Goal: Use online tool/utility

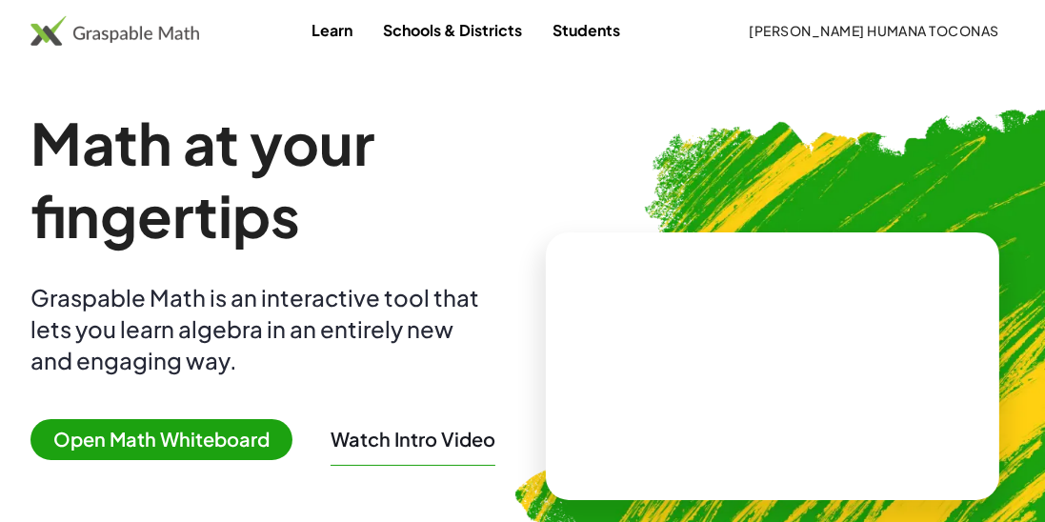
click at [172, 43] on img at bounding box center [114, 30] width 169 height 30
click at [157, 29] on img at bounding box center [114, 30] width 169 height 30
click at [194, 37] on img at bounding box center [114, 30] width 169 height 30
click at [189, 37] on img at bounding box center [114, 30] width 169 height 30
click at [185, 44] on img at bounding box center [114, 30] width 169 height 30
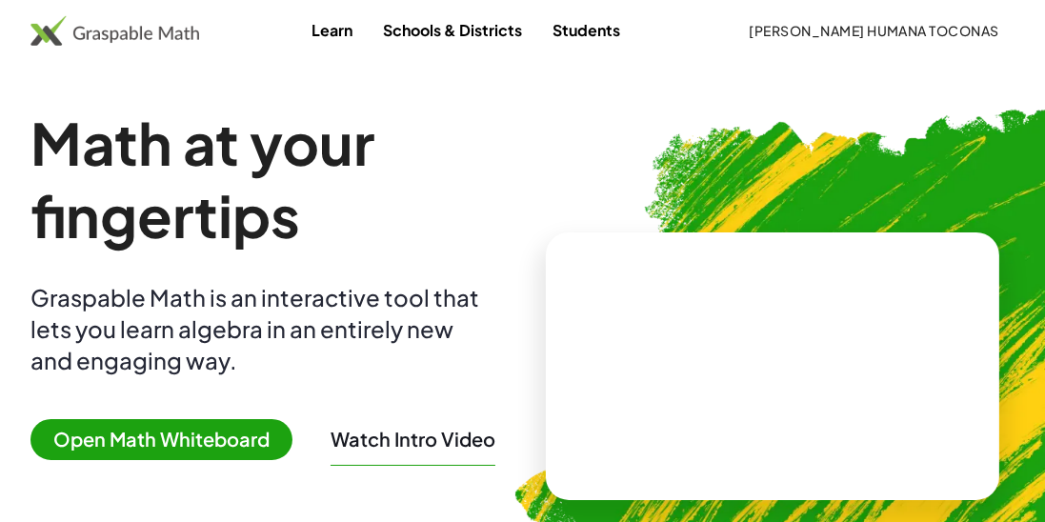
click at [172, 45] on img at bounding box center [114, 30] width 169 height 30
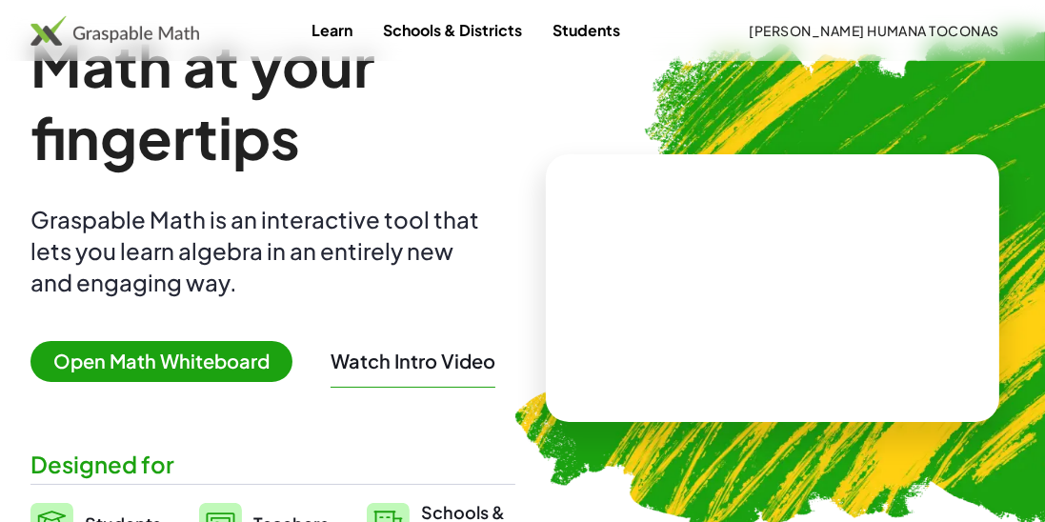
scroll to position [120, 0]
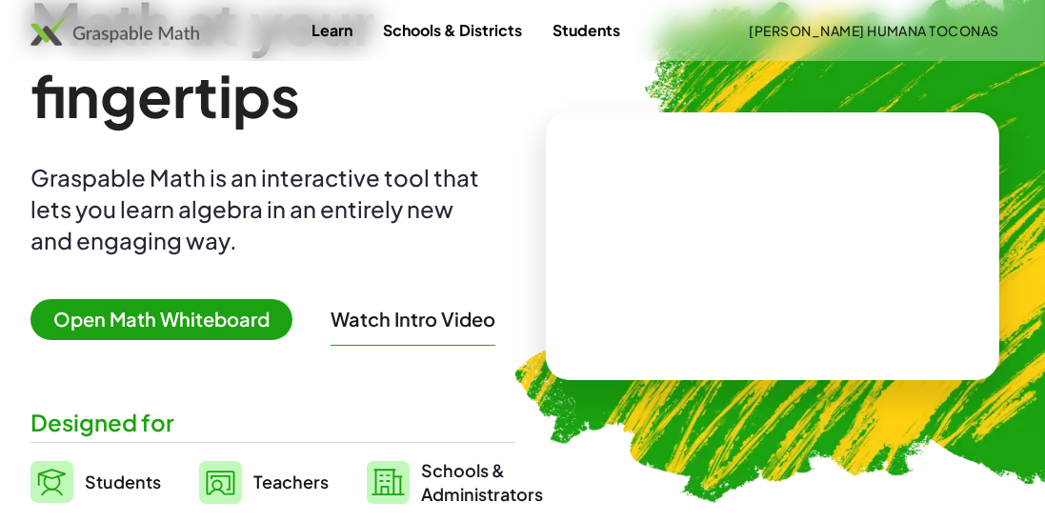
click at [232, 336] on span "Open Math Whiteboard" at bounding box center [161, 319] width 262 height 41
click at [202, 321] on span "Open Math Whiteboard" at bounding box center [161, 319] width 262 height 41
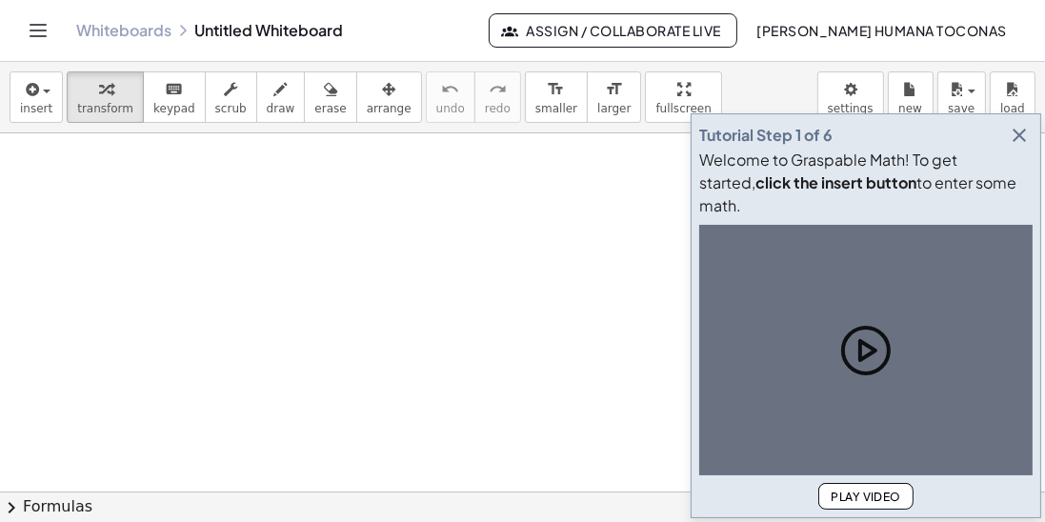
click at [1036, 210] on div "Tutorial Step 1 of 6 Welcome to Graspable Math! To get started, click the inser…" at bounding box center [866, 315] width 351 height 405
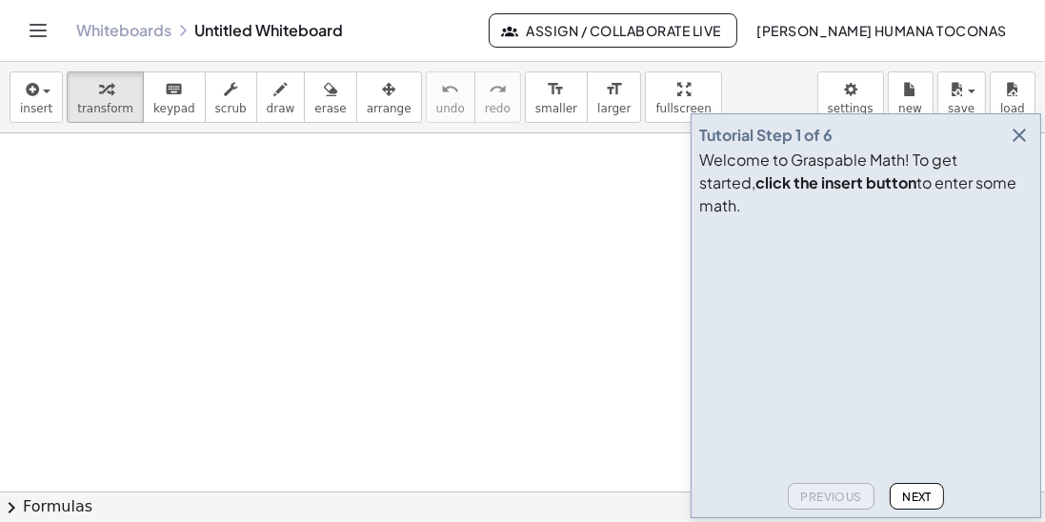
click at [1022, 147] on icon "button" at bounding box center [1019, 135] width 23 height 23
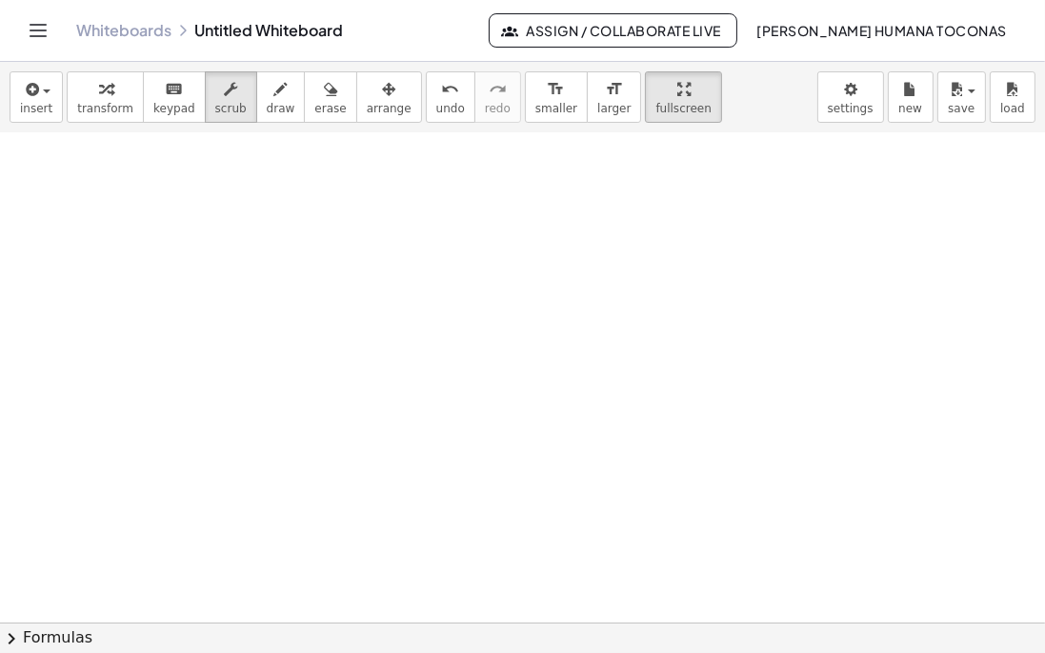
scroll to position [1310, 0]
